Goal: Find specific page/section

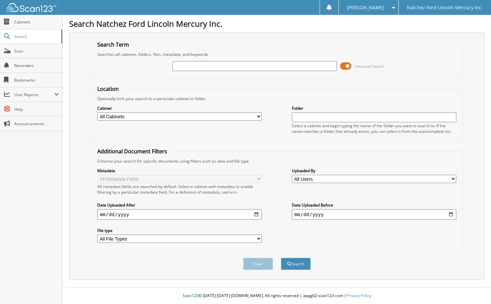
click at [179, 66] on input "text" at bounding box center [254, 66] width 164 height 10
type input "100797"
click at [281, 258] on button "Search" at bounding box center [296, 264] width 30 height 12
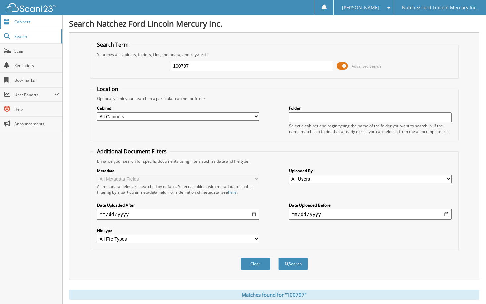
click at [21, 23] on span "Cabinets" at bounding box center [36, 22] width 45 height 6
